Goal: Information Seeking & Learning: Learn about a topic

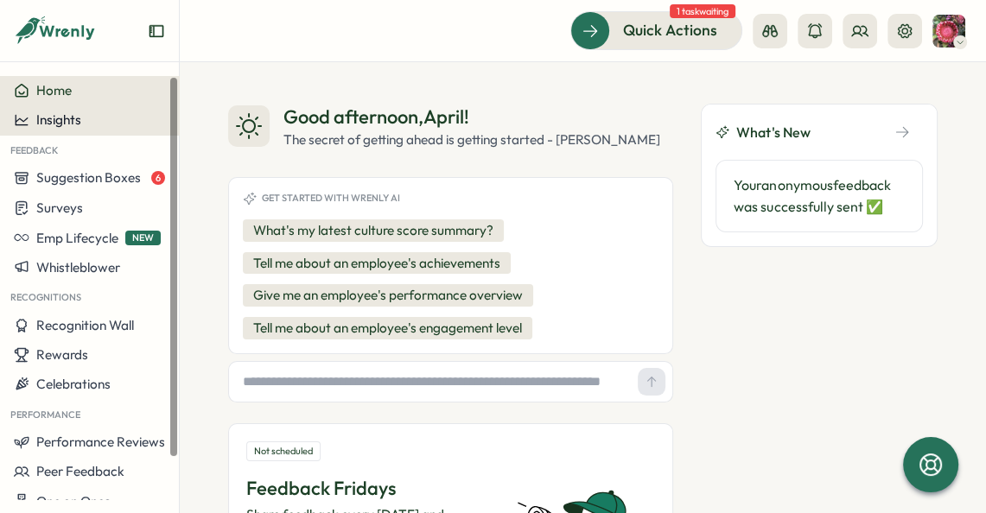
click at [99, 122] on div "Insights" at bounding box center [89, 120] width 151 height 16
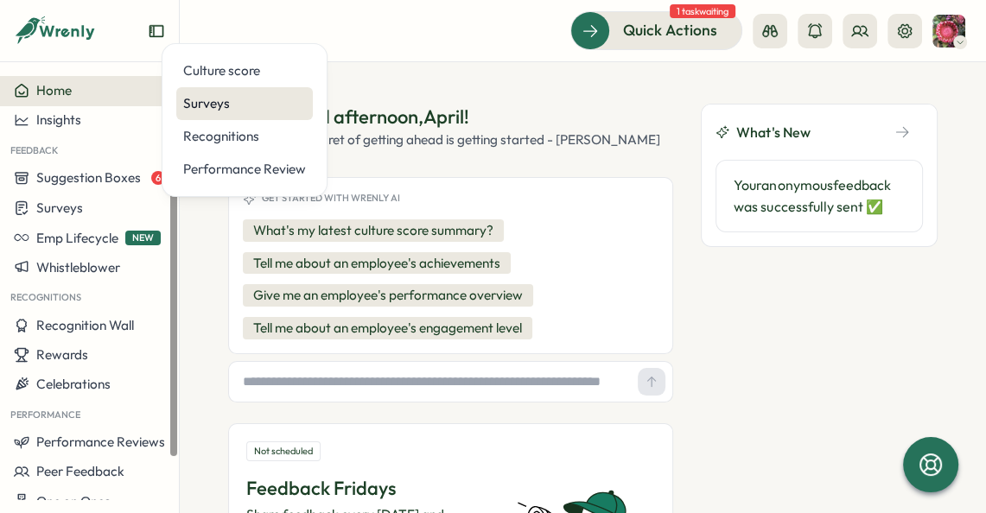
click at [191, 101] on div "Surveys" at bounding box center [244, 103] width 123 height 19
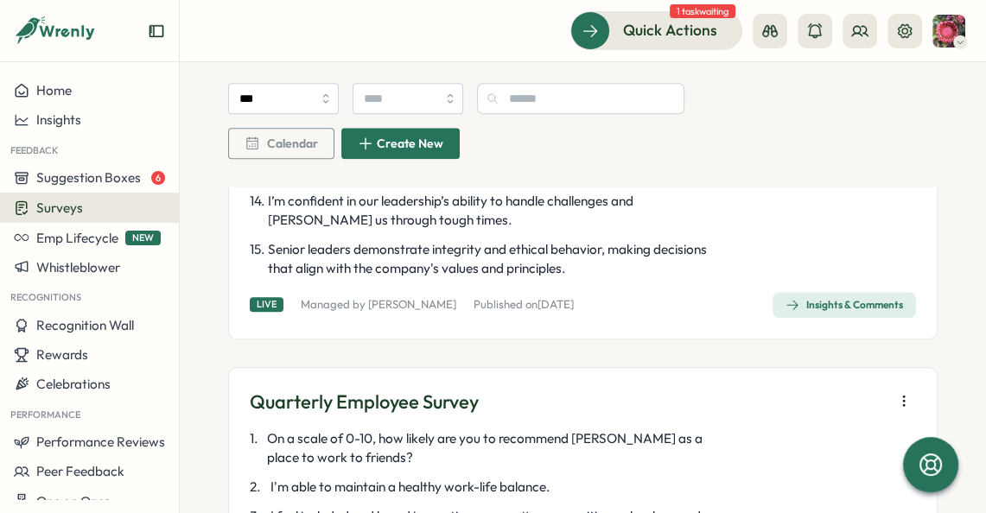
scroll to position [1358, 0]
click at [791, 312] on div "Insights & Comments" at bounding box center [844, 305] width 118 height 14
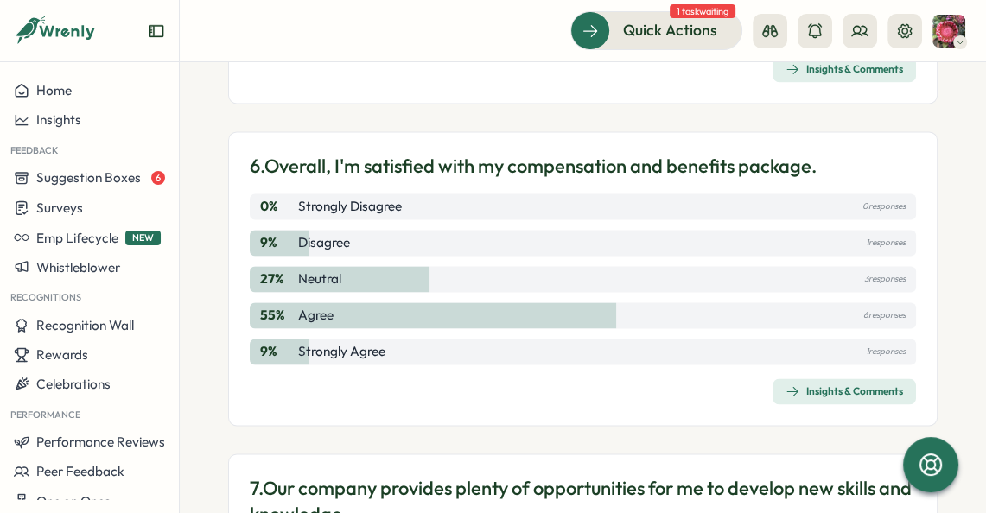
scroll to position [1967, 0]
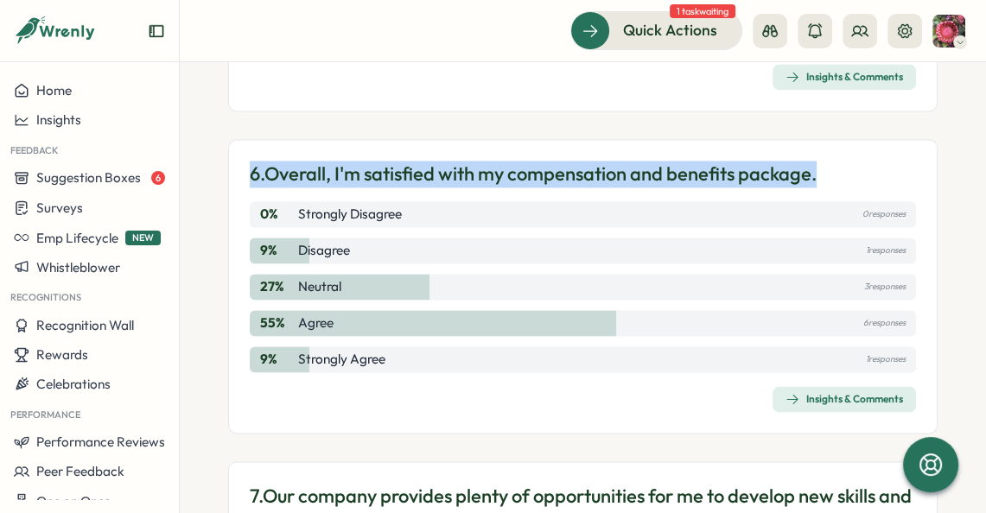
drag, startPoint x: 836, startPoint y: 203, endPoint x: 197, endPoint y: 213, distance: 638.6
click at [197, 213] on section "Surveys Insights Quarterly Employee Survey View Heatmap View Audience Live Anon…" at bounding box center [583, 287] width 806 height 451
copy p "6. Overall, I'm satisfied with my compensation and benefits package."
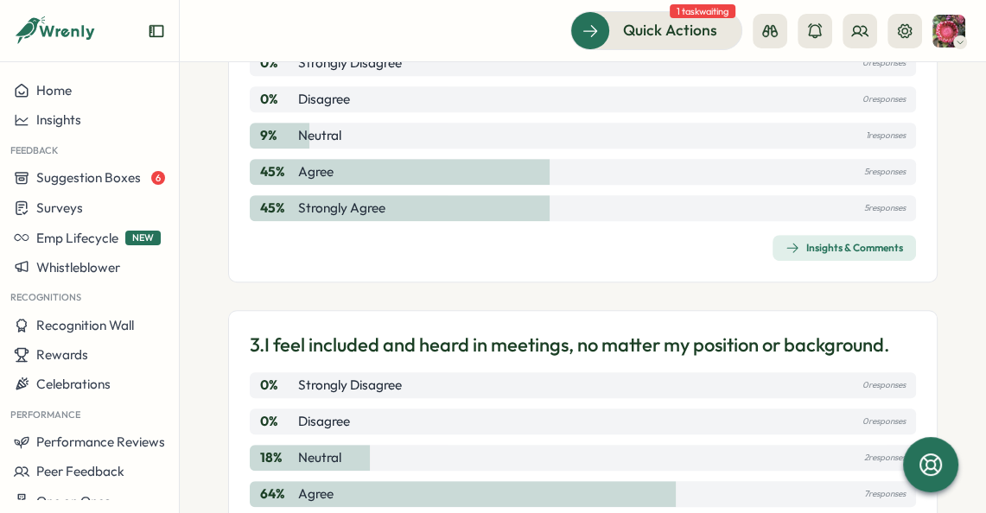
scroll to position [842, 0]
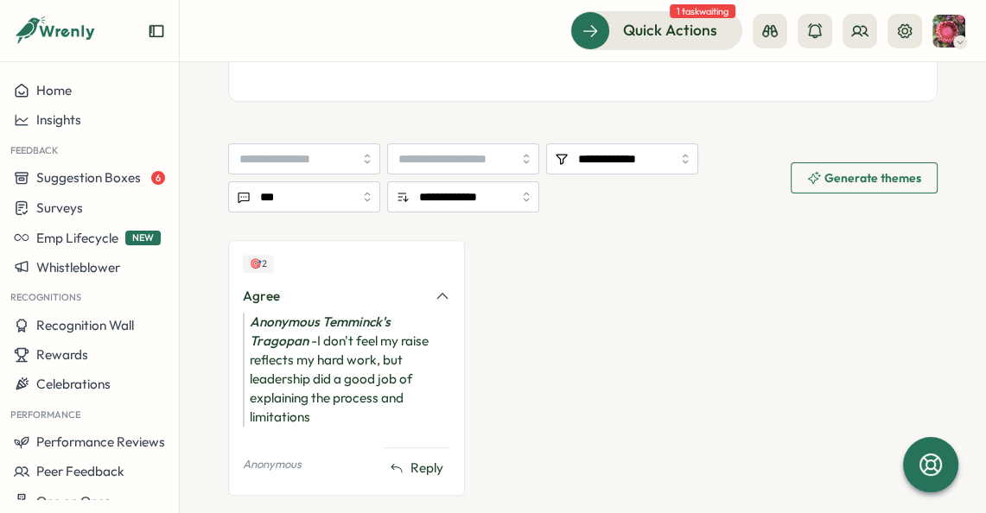
scroll to position [615, 0]
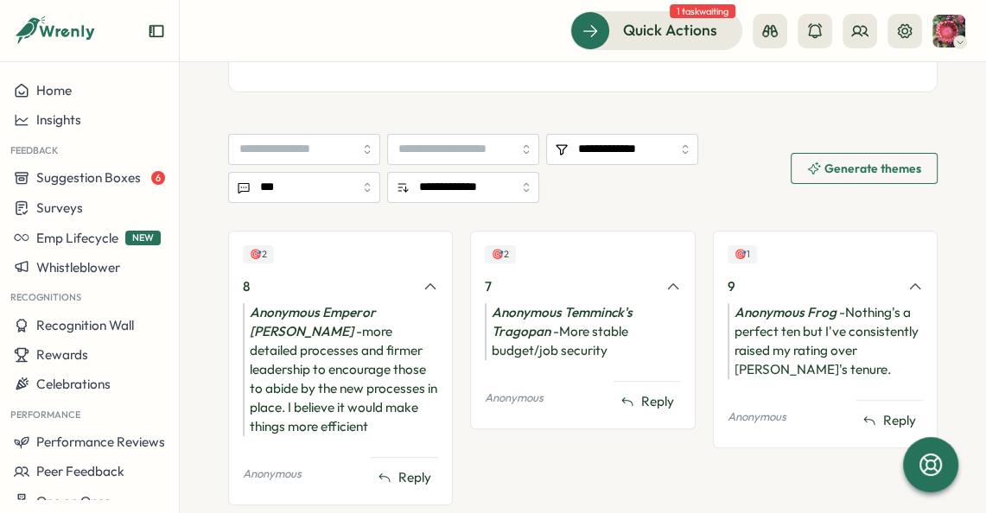
scroll to position [754, 0]
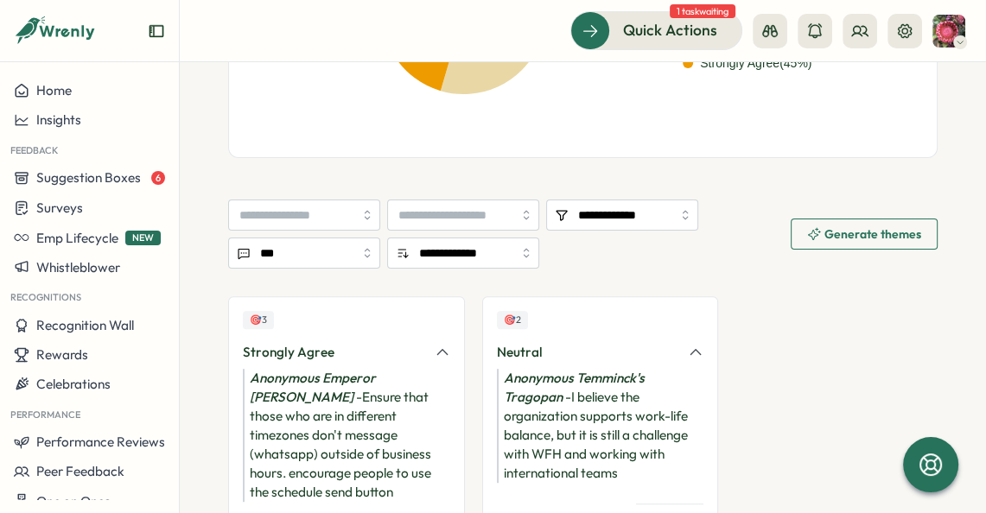
scroll to position [624, 0]
